Goal: Task Accomplishment & Management: Manage account settings

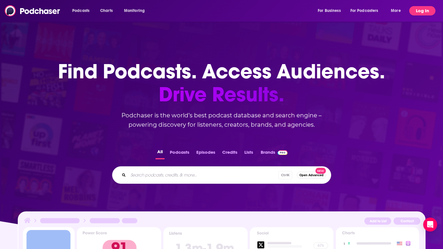
click at [426, 12] on button "Log In" at bounding box center [422, 10] width 26 height 9
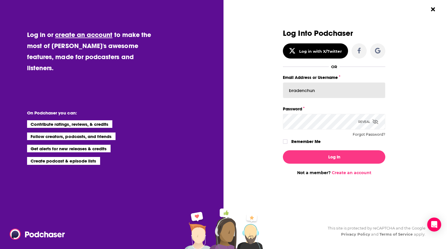
click at [311, 89] on input "bradenchun" at bounding box center [334, 90] width 103 height 16
type input "cozyearthaudio"
click at [325, 131] on div "Log Into Podchaser Log in with X/Twitter OR Email Address or Username cozyearth…" at bounding box center [334, 87] width 103 height 116
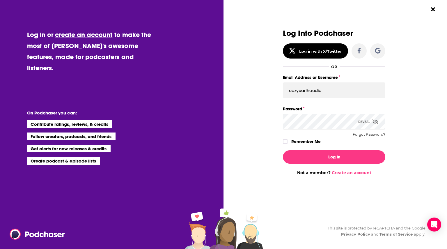
click at [362, 119] on div "Reveal" at bounding box center [369, 122] width 20 height 16
click at [285, 141] on icon "Dialog" at bounding box center [285, 141] width 3 height 3
click at [315, 160] on button "Log In" at bounding box center [334, 156] width 103 height 13
